Goal: Task Accomplishment & Management: Complete application form

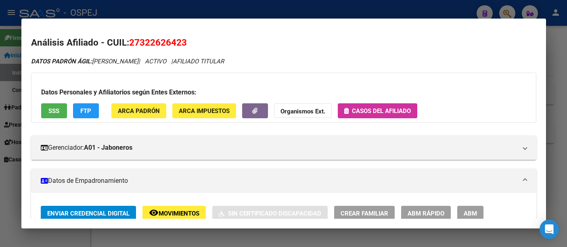
click at [272, 10] on div at bounding box center [283, 123] width 567 height 247
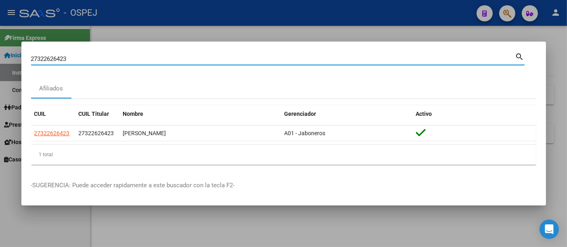
click at [171, 58] on input "27322626423" at bounding box center [273, 58] width 484 height 7
type input "2"
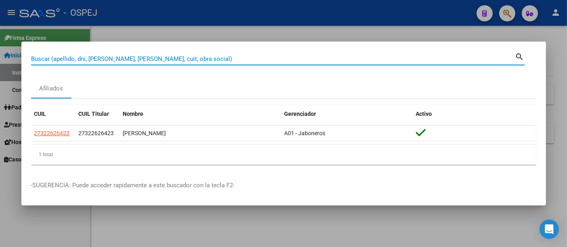
paste input "27945096468"
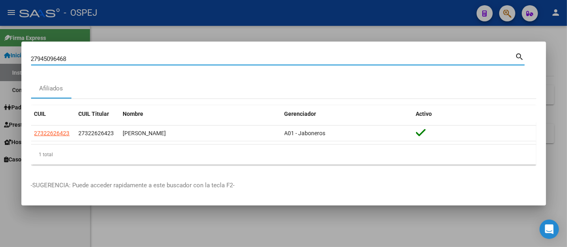
type input "27945096468"
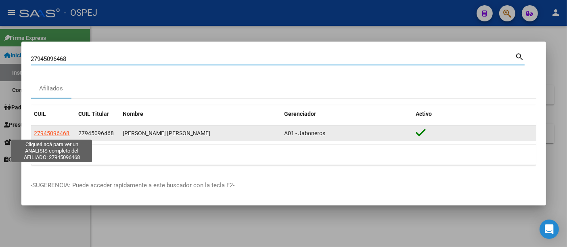
click at [60, 131] on span "27945096468" at bounding box center [51, 133] width 35 height 6
type textarea "27945096468"
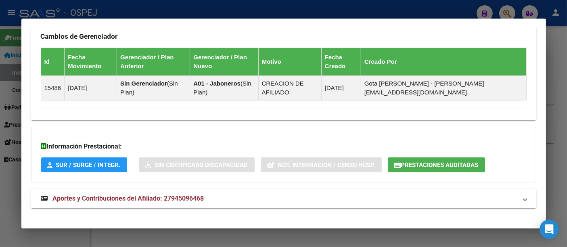
scroll to position [464, 0]
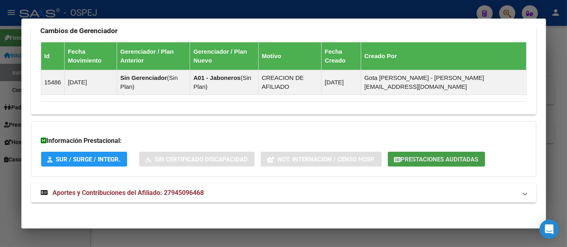
click at [447, 157] on span "Prestaciones Auditadas" at bounding box center [439, 159] width 77 height 7
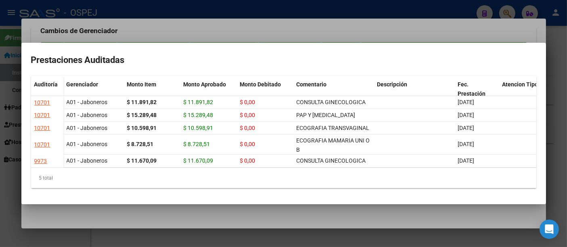
click at [417, 26] on div at bounding box center [283, 123] width 567 height 247
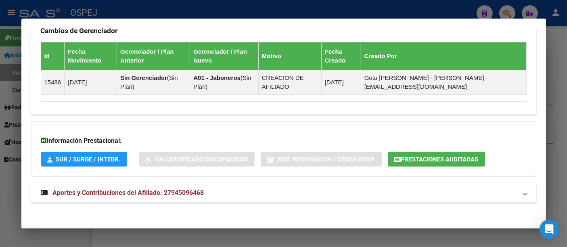
click at [290, 11] on div at bounding box center [283, 123] width 567 height 247
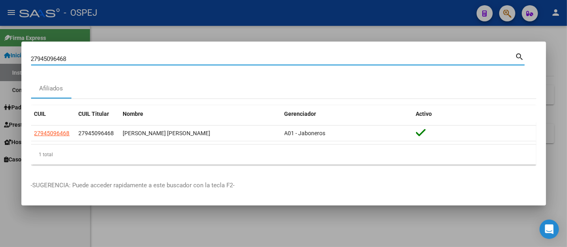
click at [254, 60] on input "27945096468" at bounding box center [273, 58] width 484 height 7
type input "2"
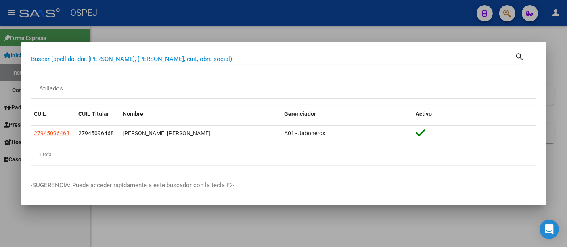
paste input "27168784495"
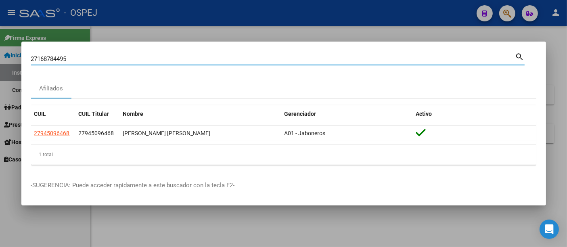
type input "27168784495"
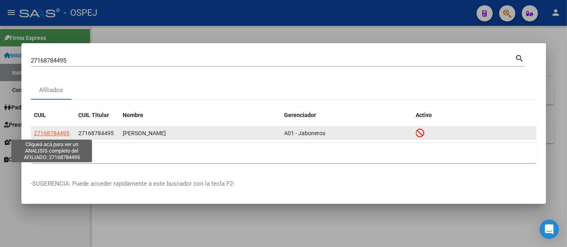
click at [63, 133] on span "27168784495" at bounding box center [51, 133] width 35 height 6
type textarea "27168784495"
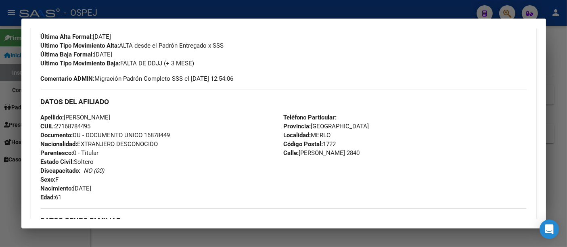
scroll to position [269, 0]
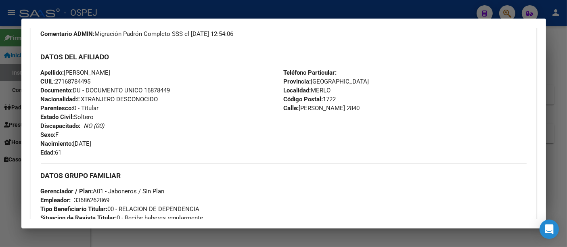
click at [86, 199] on div "33686262869" at bounding box center [91, 200] width 35 height 9
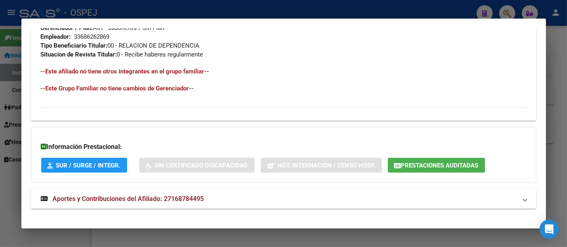
scroll to position [439, 0]
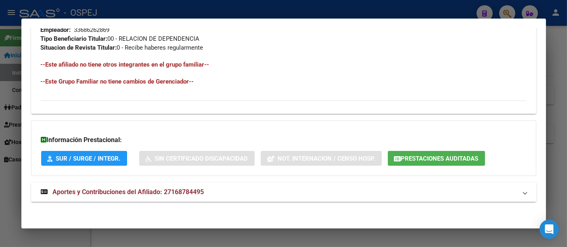
click at [179, 190] on span "Aportes y Contribuciones del Afiliado: 27168784495" at bounding box center [128, 192] width 151 height 8
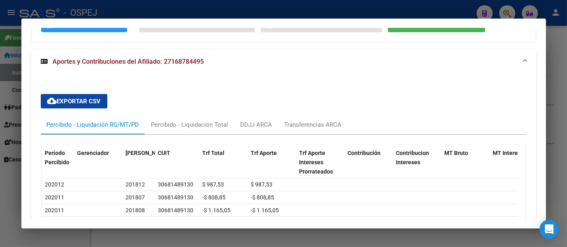
scroll to position [662, 0]
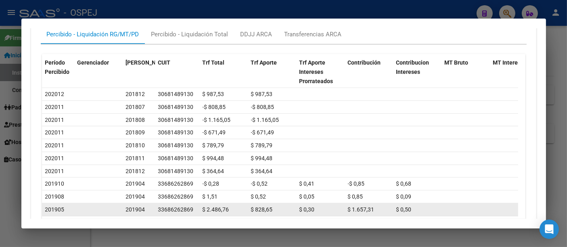
click at [178, 205] on div "33686262869" at bounding box center [175, 209] width 35 height 9
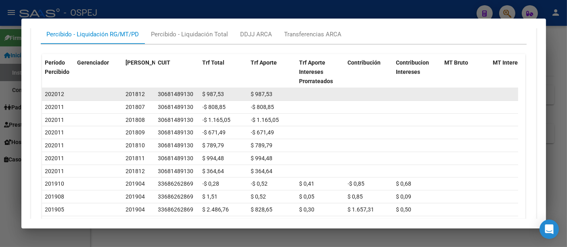
click at [178, 92] on div "30681489130" at bounding box center [175, 94] width 35 height 9
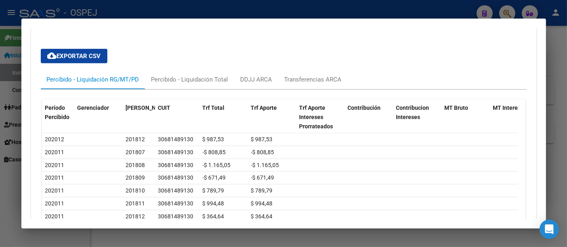
scroll to position [618, 0]
click at [213, 10] on div at bounding box center [283, 123] width 567 height 247
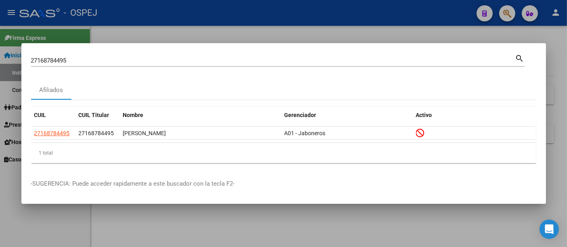
click at [197, 15] on div at bounding box center [283, 123] width 567 height 247
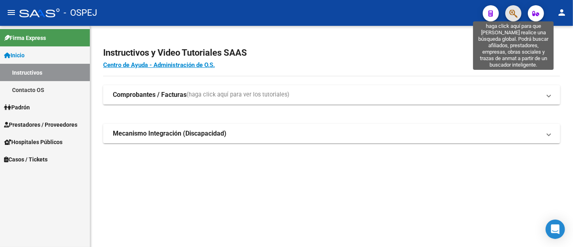
click at [514, 10] on icon "button" at bounding box center [514, 13] width 8 height 9
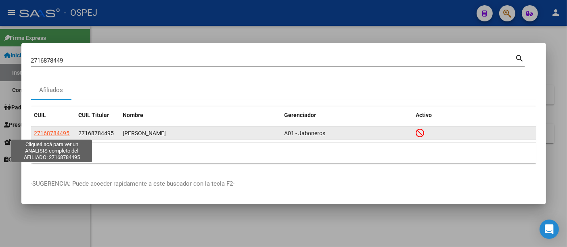
click at [46, 131] on span "27168784495" at bounding box center [51, 133] width 35 height 6
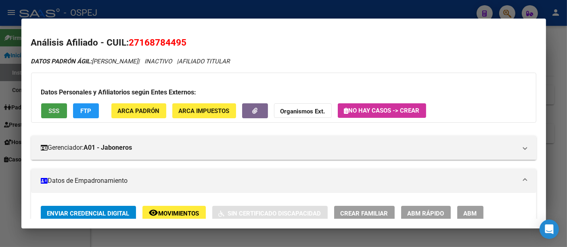
click at [50, 108] on span "SSS" at bounding box center [53, 110] width 11 height 7
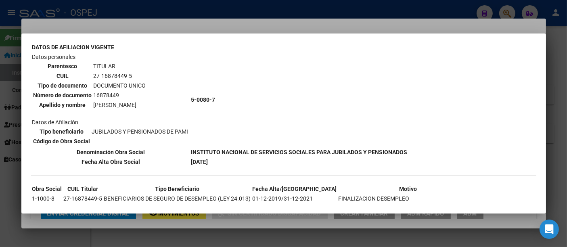
scroll to position [78, 0]
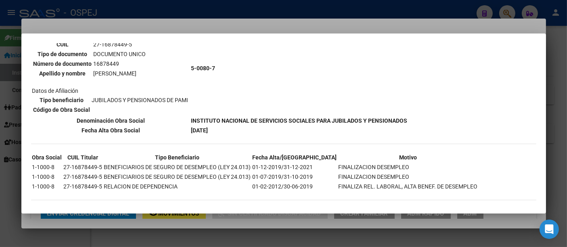
click at [203, 22] on div at bounding box center [283, 123] width 567 height 247
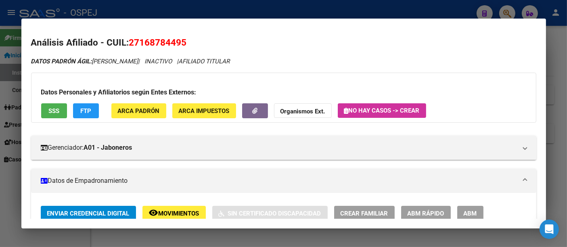
click at [204, 12] on div at bounding box center [283, 123] width 567 height 247
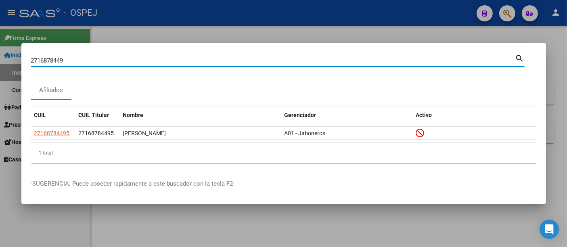
click at [137, 60] on input "2716878449" at bounding box center [273, 60] width 484 height 7
type input "2"
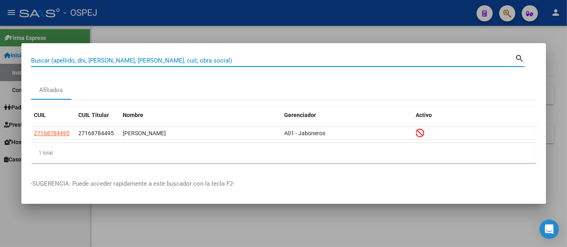
paste input "27-94307116-6"
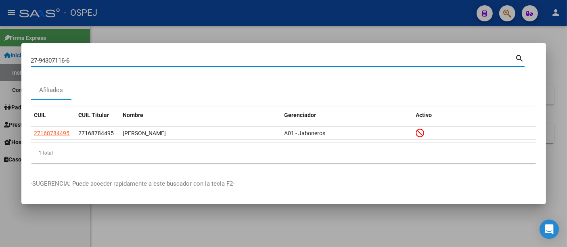
type input "27943071166"
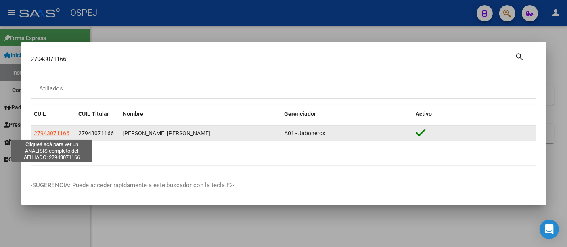
click at [57, 135] on span "27943071166" at bounding box center [51, 133] width 35 height 6
type textarea "27943071166"
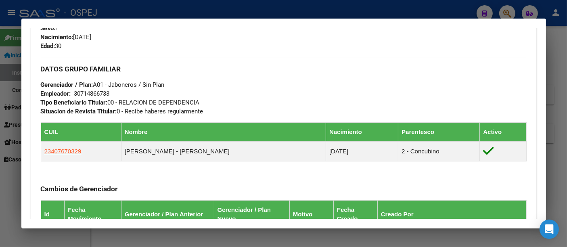
scroll to position [358, 0]
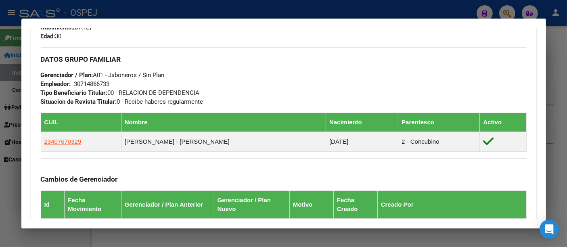
click at [163, 10] on div at bounding box center [283, 123] width 567 height 247
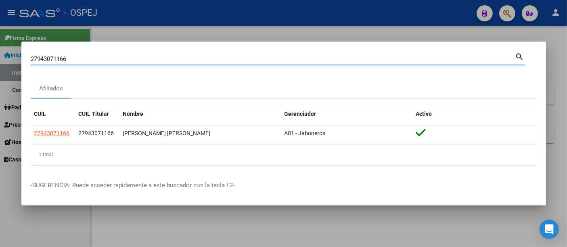
click at [133, 59] on input "27943071166" at bounding box center [273, 58] width 484 height 7
type input "2"
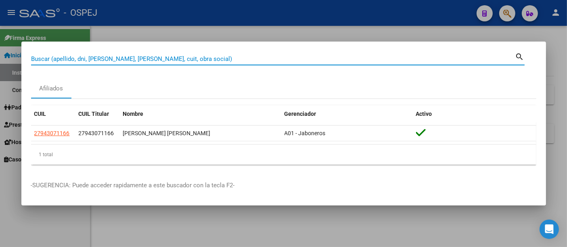
paste input "27945096468"
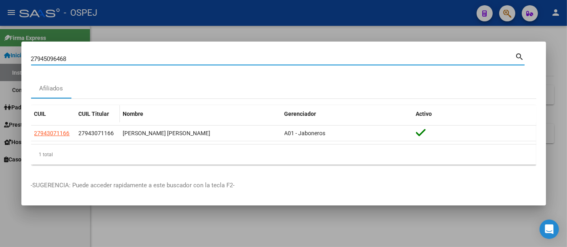
type input "27945096468"
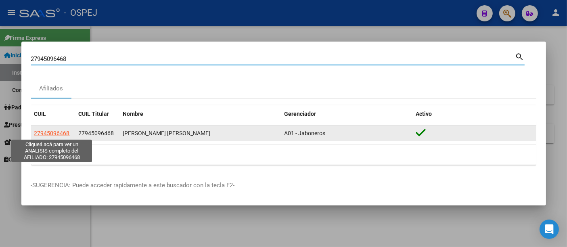
click at [58, 132] on span "27945096468" at bounding box center [51, 133] width 35 height 6
type textarea "27945096468"
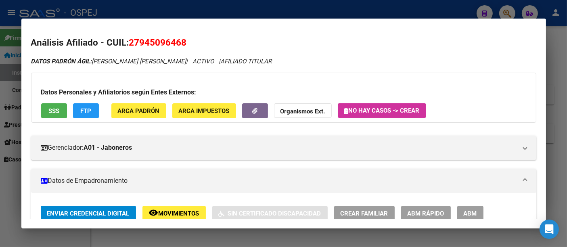
click at [404, 109] on span "No hay casos -> Crear" at bounding box center [381, 110] width 75 height 7
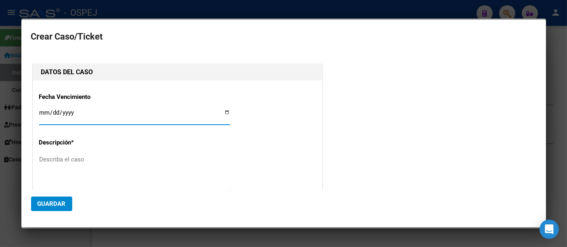
type input "[PERSON_NAME] [PERSON_NAME]"
type input "[DATE]"
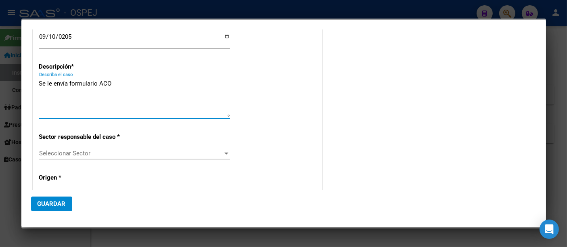
scroll to position [90, 0]
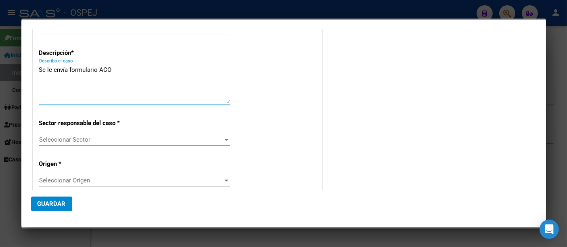
type textarea "Se le envía formulario ACO"
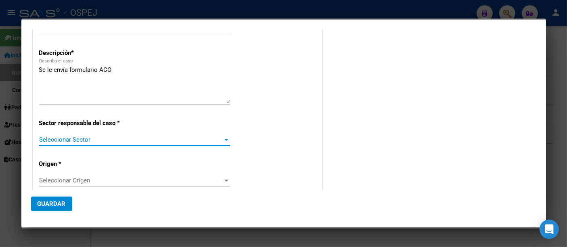
click at [58, 139] on span "Seleccionar Sector" at bounding box center [130, 139] width 183 height 7
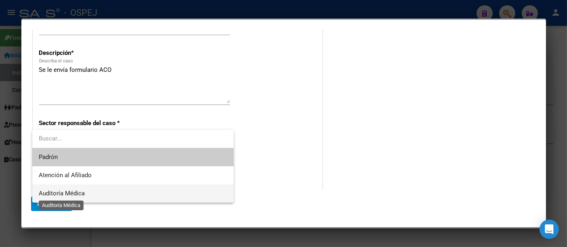
click at [60, 194] on span "Auditoría Médica" at bounding box center [62, 193] width 46 height 7
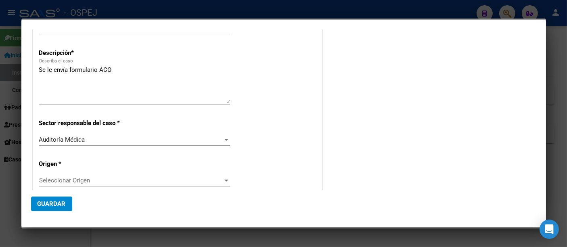
click at [54, 175] on div "Seleccionar Origen Seleccionar Origen" at bounding box center [134, 180] width 191 height 12
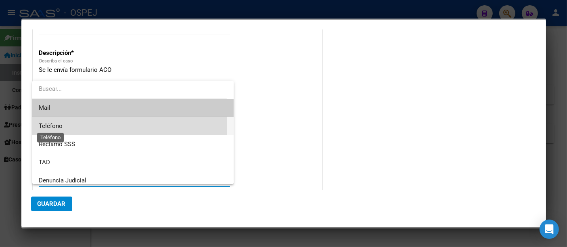
click at [50, 125] on span "Teléfono" at bounding box center [51, 125] width 24 height 7
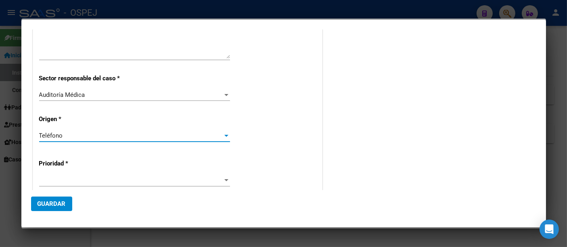
scroll to position [179, 0]
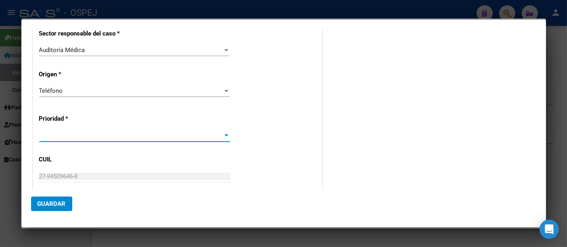
click at [49, 132] on span at bounding box center [130, 135] width 183 height 7
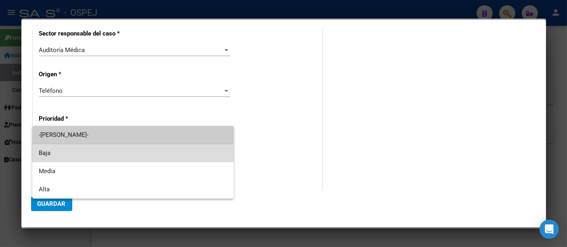
click at [46, 154] on span "Baja" at bounding box center [133, 153] width 188 height 18
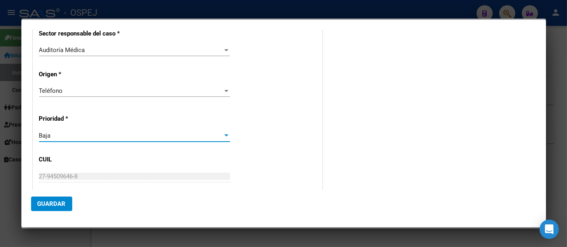
scroll to position [268, 0]
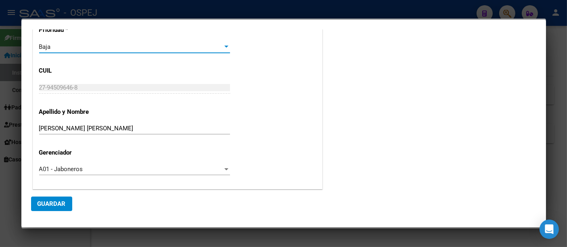
click at [46, 202] on span "Guardar" at bounding box center [51, 203] width 28 height 7
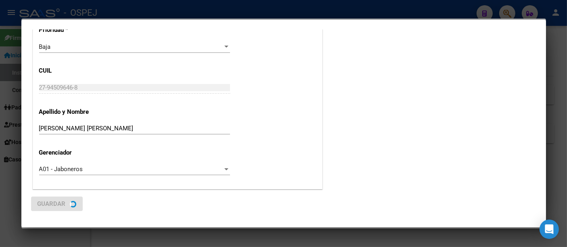
scroll to position [0, 0]
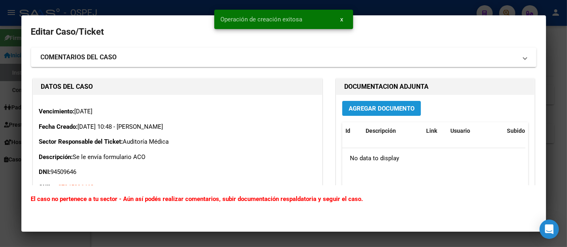
click at [387, 108] on span "Agregar Documento" at bounding box center [381, 108] width 66 height 7
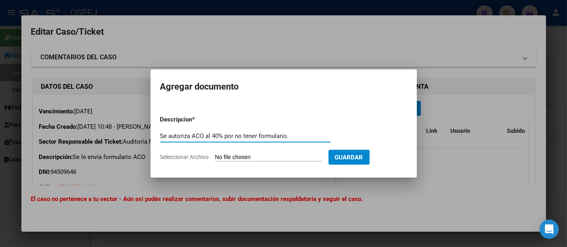
type input "Se autoriza ACO al 40% por no tener formulario."
click at [241, 156] on input "Seleccionar Archivo" at bounding box center [268, 158] width 107 height 8
type input "C:\fakepath\1.pdf"
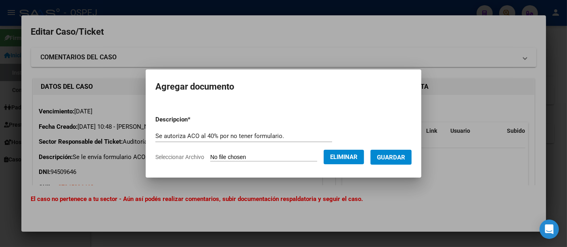
click at [398, 154] on span "Guardar" at bounding box center [391, 157] width 28 height 7
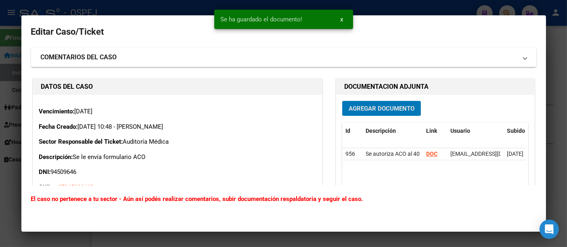
click at [382, 105] on span "Agregar Documento" at bounding box center [381, 108] width 66 height 7
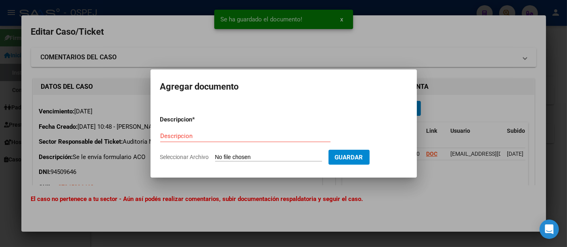
click at [420, 39] on div at bounding box center [283, 123] width 567 height 247
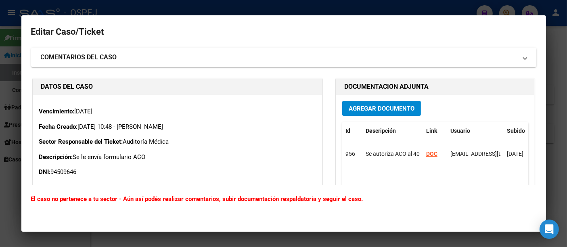
click at [382, 185] on datatable-body "956 Se autoriza ACO al 40% por no tener formulario. DOC [EMAIL_ADDRESS][DOMAIN_…" at bounding box center [433, 185] width 183 height 75
drag, startPoint x: 202, startPoint y: 8, endPoint x: 213, endPoint y: 2, distance: 12.8
click at [204, 6] on div at bounding box center [283, 123] width 567 height 247
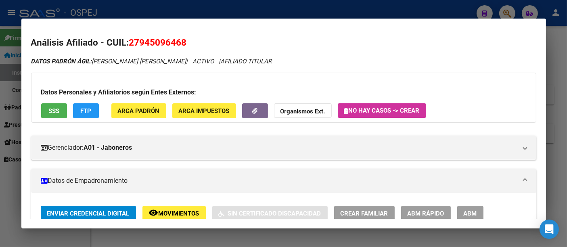
click at [293, 8] on div at bounding box center [283, 123] width 567 height 247
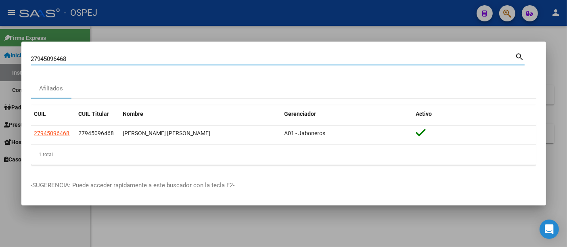
drag, startPoint x: 201, startPoint y: 60, endPoint x: 204, endPoint y: 55, distance: 5.8
click at [201, 60] on input "27945096468" at bounding box center [273, 58] width 484 height 7
type input "2"
type input "44153324"
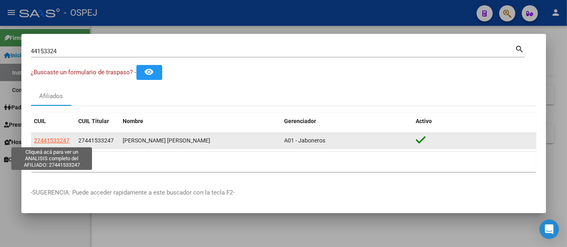
click at [62, 137] on span "27441533247" at bounding box center [51, 140] width 35 height 6
type textarea "27441533247"
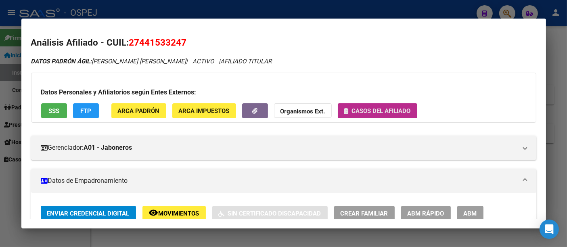
click at [367, 108] on span "Casos del afiliado" at bounding box center [381, 110] width 59 height 7
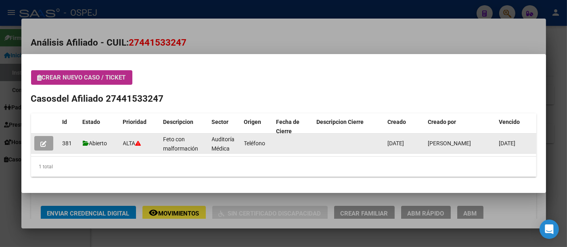
click at [50, 141] on button "button" at bounding box center [43, 143] width 19 height 15
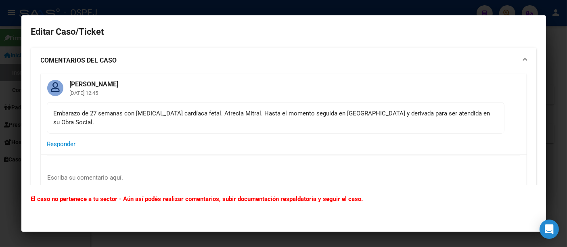
click at [208, 8] on div at bounding box center [283, 123] width 567 height 247
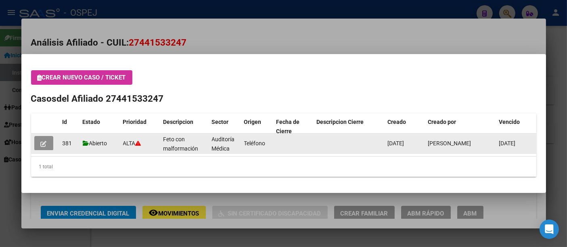
click at [44, 144] on icon "button" at bounding box center [44, 144] width 6 height 6
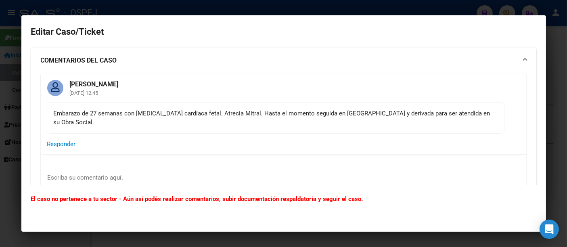
click at [296, 4] on div at bounding box center [283, 123] width 567 height 247
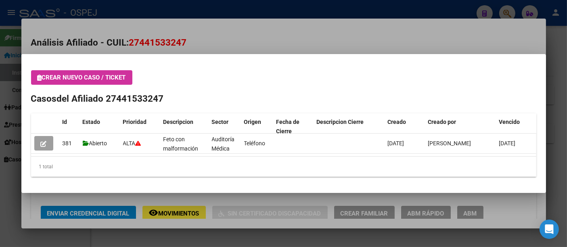
click at [215, 43] on div at bounding box center [283, 123] width 567 height 247
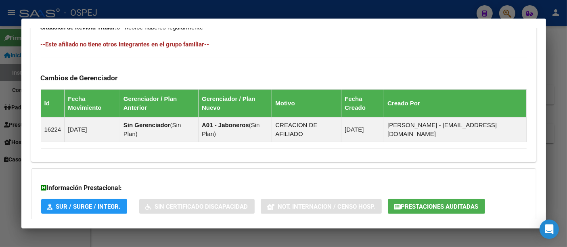
scroll to position [448, 0]
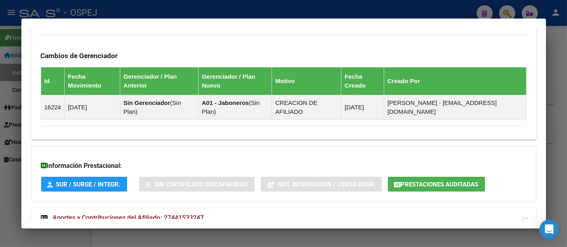
click at [191, 214] on span "Aportes y Contribuciones del Afiliado: 27441533247" at bounding box center [128, 218] width 151 height 8
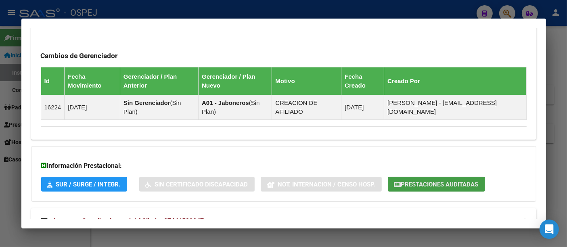
click at [433, 177] on button "Prestaciones Auditadas" at bounding box center [435, 184] width 97 height 15
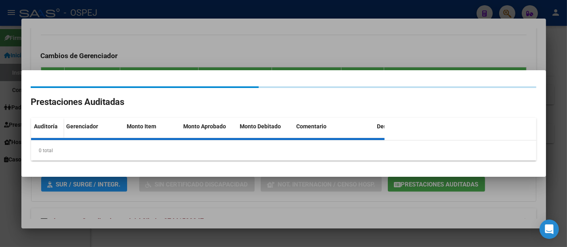
click at [240, 8] on div at bounding box center [283, 123] width 567 height 247
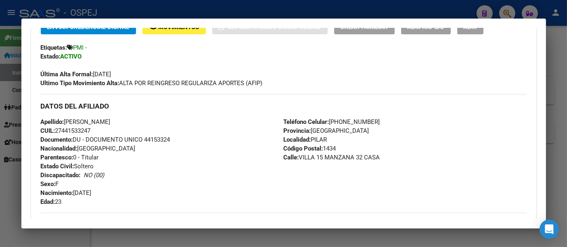
scroll to position [179, 0]
